Goal: Transaction & Acquisition: Purchase product/service

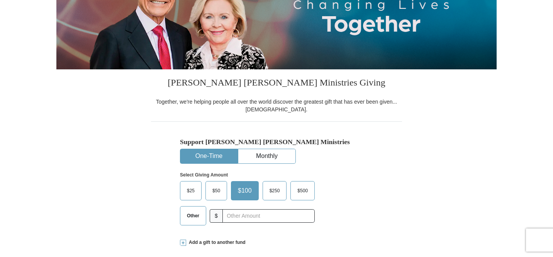
scroll to position [125, 0]
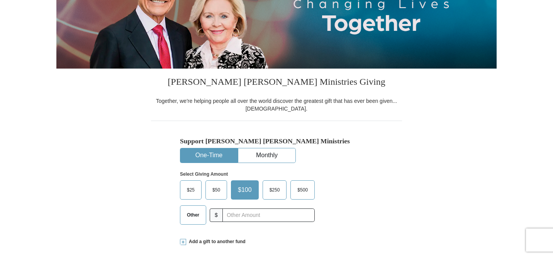
click at [190, 216] on span "Other" at bounding box center [193, 216] width 20 height 12
click at [0, 0] on input "Other" at bounding box center [0, 0] width 0 height 0
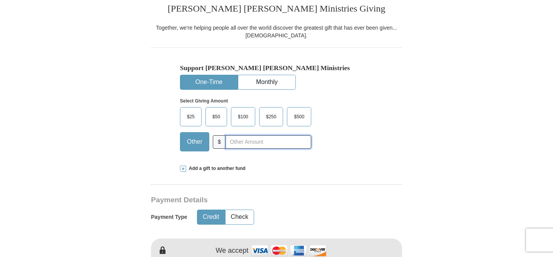
scroll to position [199, 0]
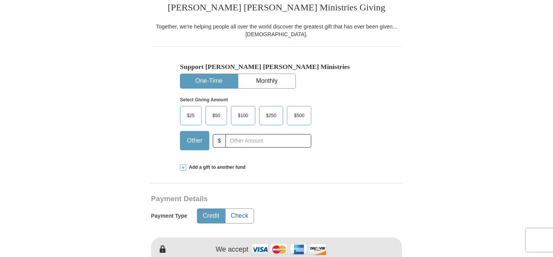
click at [250, 211] on button "Check" at bounding box center [239, 216] width 28 height 14
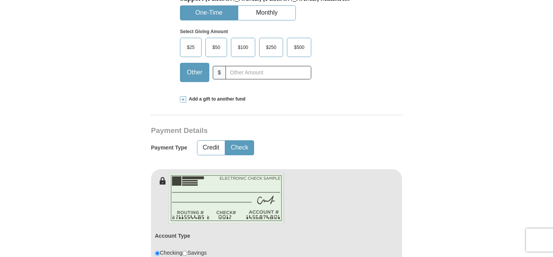
scroll to position [269, 0]
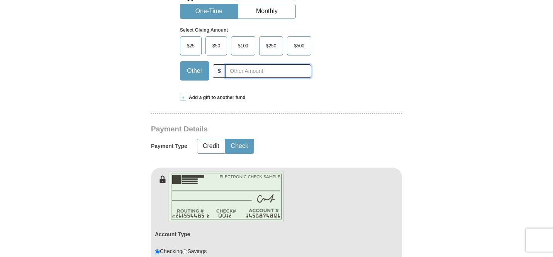
click at [241, 70] on input "text" at bounding box center [268, 71] width 86 height 14
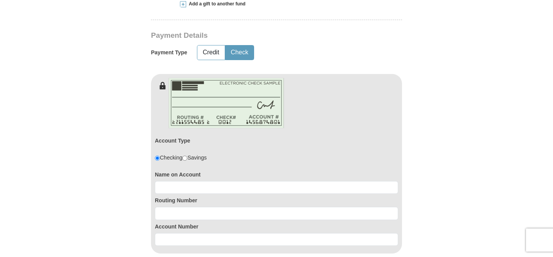
scroll to position [364, 0]
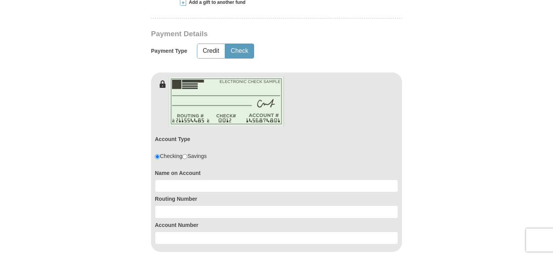
type input "170.00"
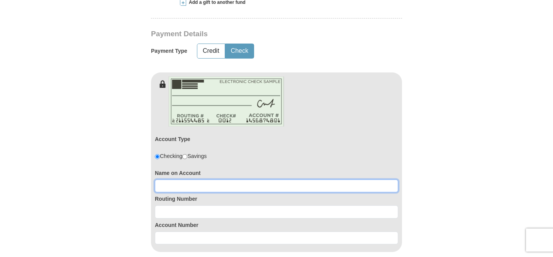
click at [192, 186] on input at bounding box center [276, 186] width 243 height 13
type input "Riverdale Baptist Church"
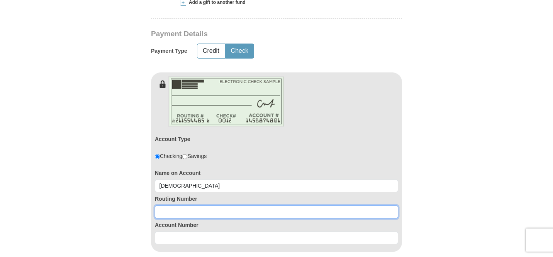
click at [180, 216] on input at bounding box center [276, 212] width 243 height 13
type input "071001737"
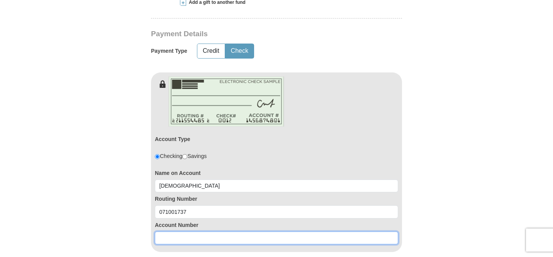
click at [172, 232] on input at bounding box center [276, 238] width 243 height 13
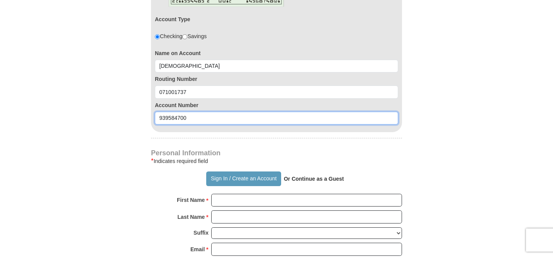
scroll to position [489, 0]
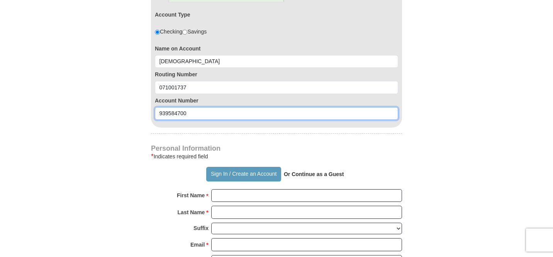
type input "939584700"
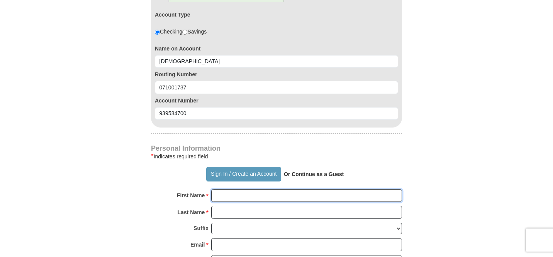
click at [237, 198] on input "First Name *" at bounding box center [306, 195] width 191 height 13
type input "Theresa"
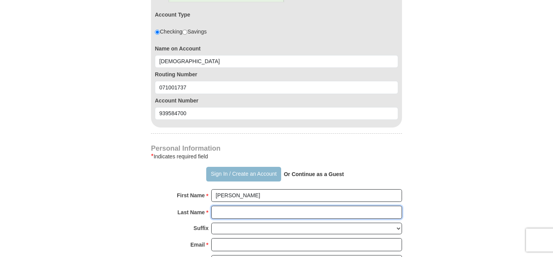
type input "Wearring"
type input "14130 S. Wentworth Ave."
type input "Riverdale"
select select "IL"
type input "60827"
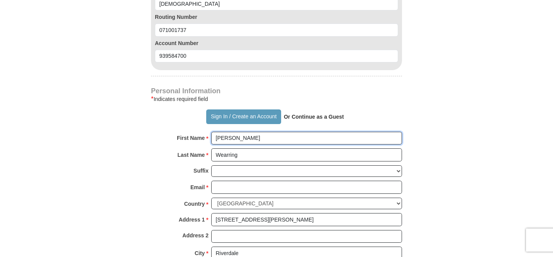
scroll to position [549, 0]
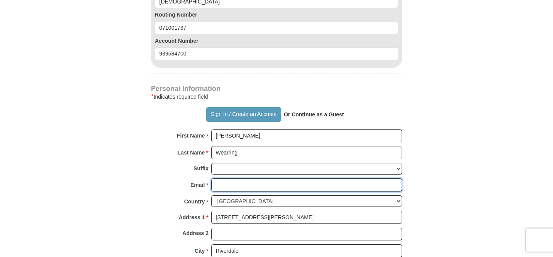
click at [262, 187] on input "Email *" at bounding box center [306, 185] width 191 height 13
type input "theresawearring@hotmail.com"
type input "7089257825"
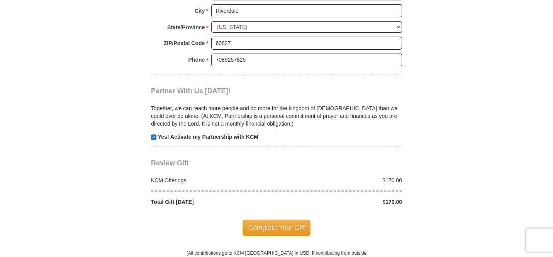
scroll to position [791, 0]
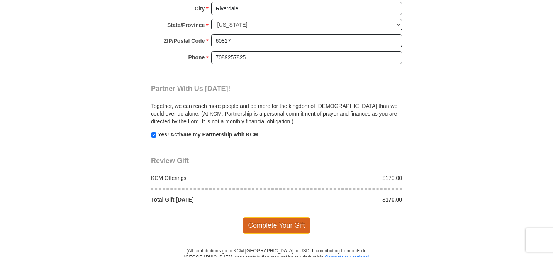
click at [261, 221] on span "Complete Your Gift" at bounding box center [276, 226] width 68 height 16
